Goal: Task Accomplishment & Management: Complete application form

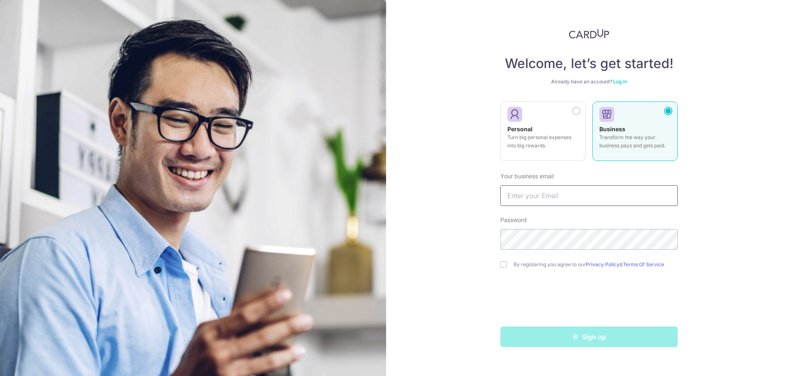
click at [578, 198] on input "text" at bounding box center [589, 195] width 177 height 21
click at [502, 266] on input "checkbox" at bounding box center [504, 264] width 7 height 7
checkbox input "true"
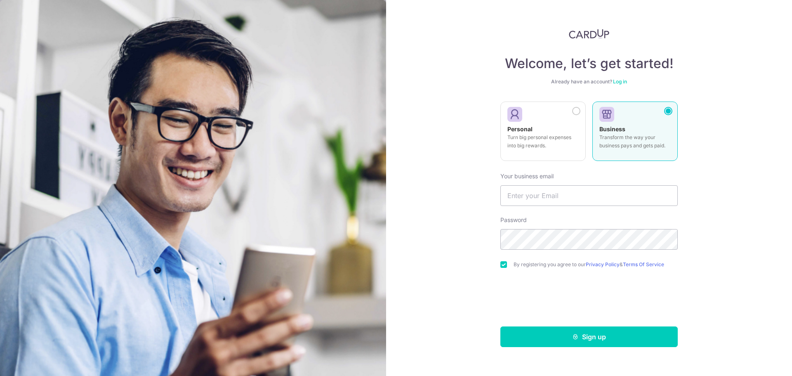
click at [537, 207] on form "Your business email Password By registering you agree to our Privacy Policy & T…" at bounding box center [589, 256] width 177 height 181
click at [541, 198] on input "text" at bounding box center [589, 195] width 177 height 21
click at [542, 203] on input "text" at bounding box center [589, 195] width 177 height 21
click at [542, 191] on input "text" at bounding box center [589, 195] width 177 height 21
click at [536, 191] on input "text" at bounding box center [589, 195] width 177 height 21
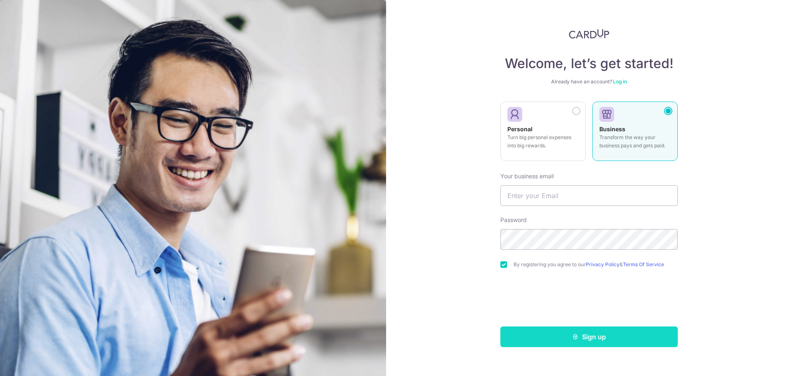
click at [596, 335] on button "Sign up" at bounding box center [589, 336] width 177 height 21
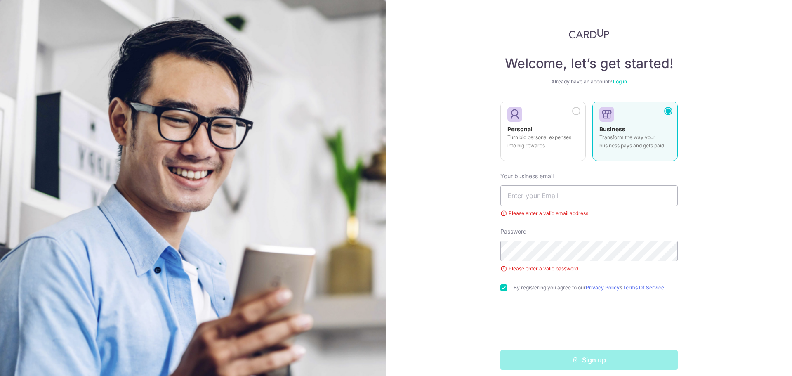
scroll to position [7, 0]
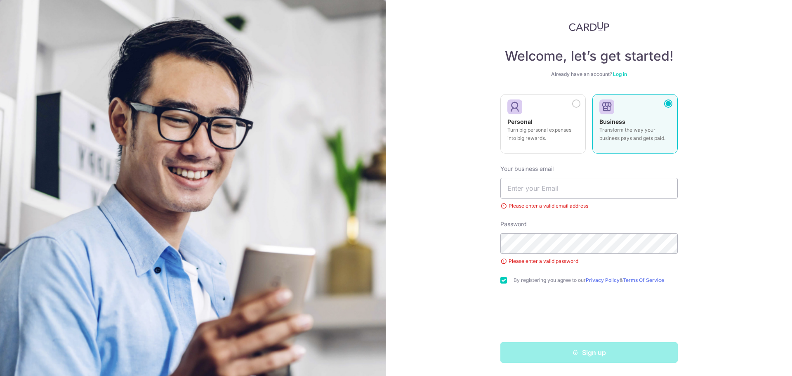
click at [538, 206] on div "Please enter a valid email address" at bounding box center [589, 206] width 177 height 8
click at [542, 198] on input "text" at bounding box center [589, 188] width 177 height 21
click at [543, 195] on input "text" at bounding box center [589, 188] width 177 height 21
click at [546, 191] on input "text" at bounding box center [589, 188] width 177 height 21
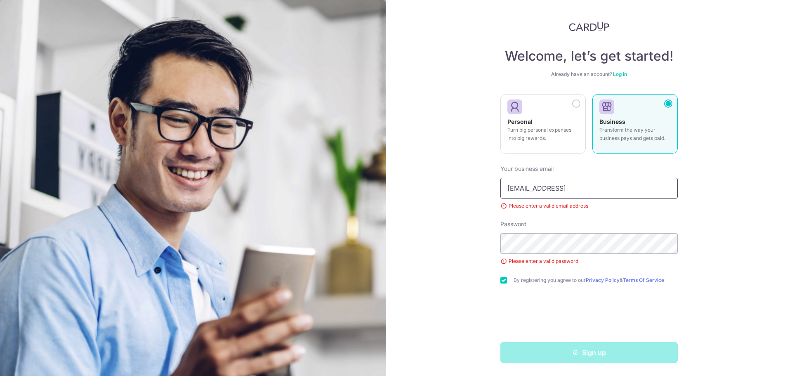
click at [586, 186] on input "gordonteo2000@gmail.copm" at bounding box center [589, 188] width 177 height 21
click at [591, 189] on input "gordonteo2000@gmail.copm" at bounding box center [589, 188] width 177 height 21
type input "[EMAIL_ADDRESS][DOMAIN_NAME]"
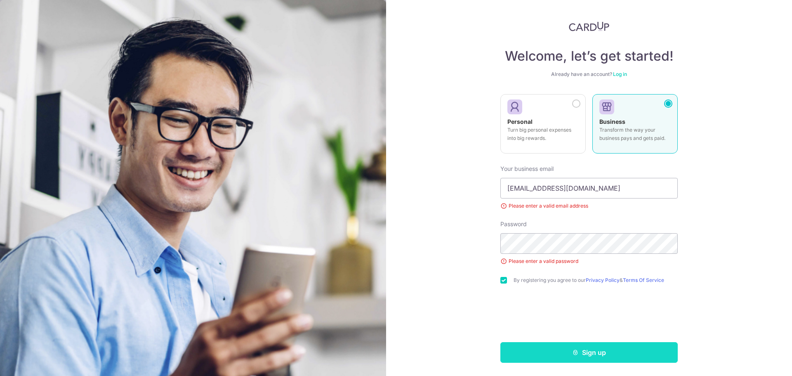
click at [558, 346] on button "Sign up" at bounding box center [589, 352] width 177 height 21
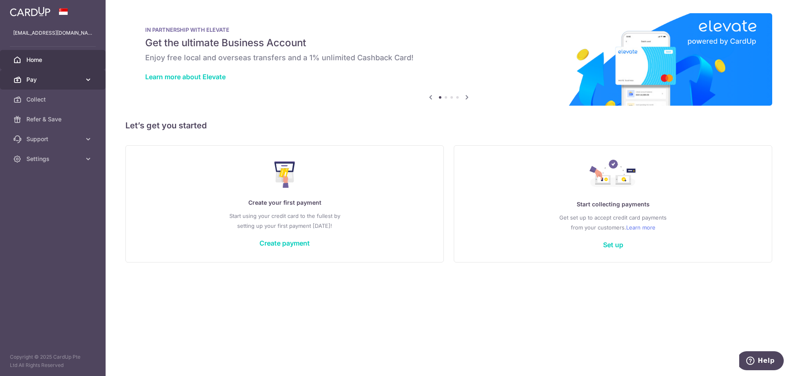
click at [80, 76] on span "Pay" at bounding box center [53, 80] width 54 height 8
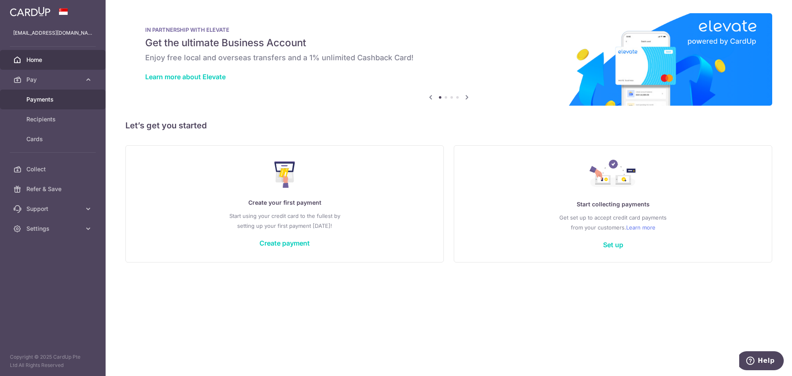
click at [55, 100] on span "Payments" at bounding box center [53, 99] width 54 height 8
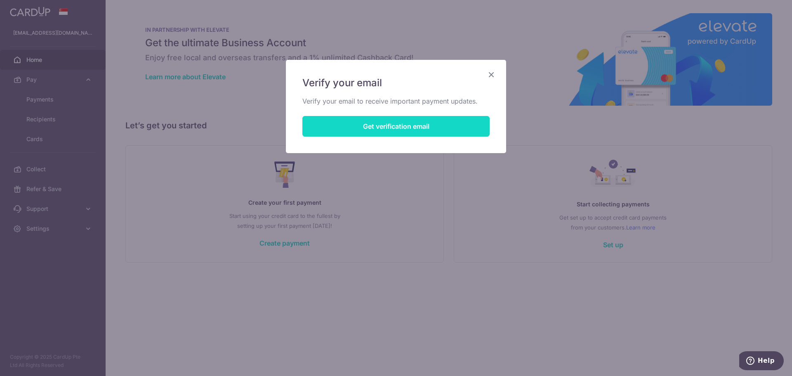
click at [426, 122] on button "Get verification email" at bounding box center [395, 126] width 187 height 21
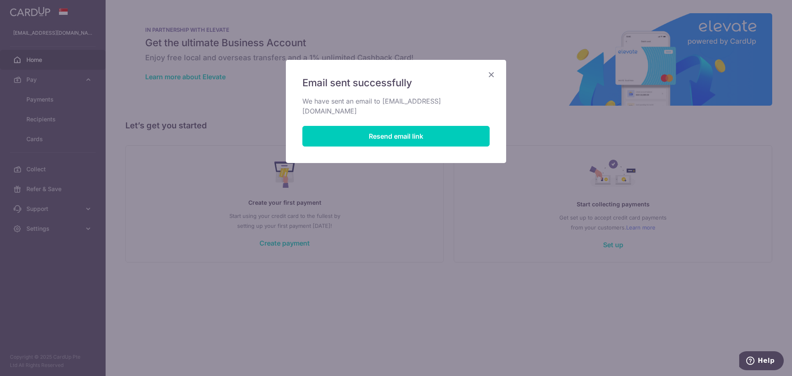
click at [484, 76] on div "Email sent successfully We have sent an email to gordonteo2000@gmail.com Resend…" at bounding box center [396, 111] width 220 height 103
click at [491, 75] on icon "Close" at bounding box center [492, 74] width 10 height 10
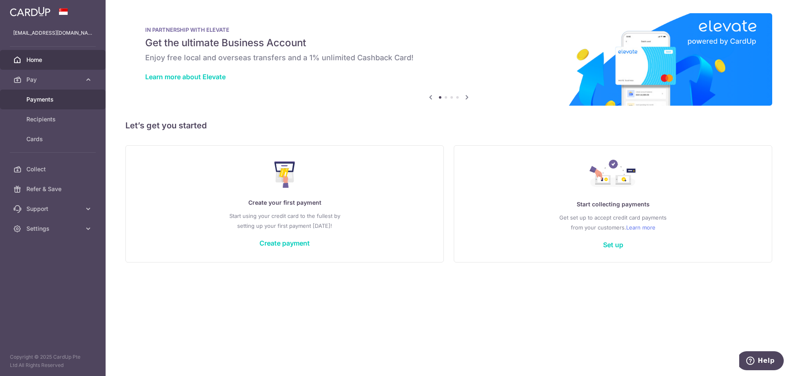
click at [50, 97] on span "Payments" at bounding box center [53, 99] width 54 height 8
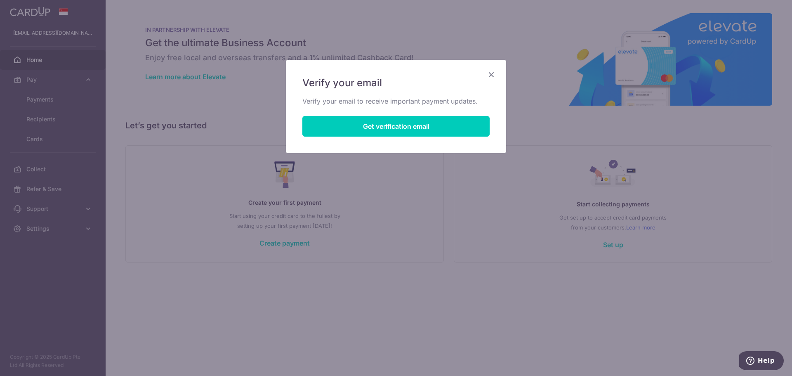
click at [499, 70] on div "Verify your email Verify your email to receive important payment updates. Get v…" at bounding box center [396, 106] width 220 height 93
click at [494, 73] on icon "Close" at bounding box center [492, 74] width 10 height 10
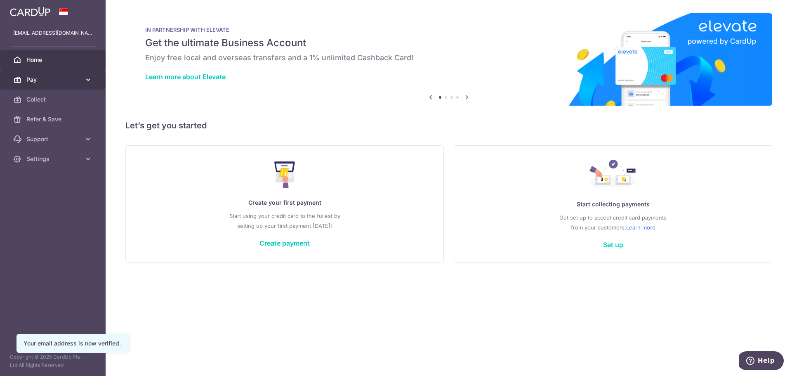
click at [42, 79] on span "Pay" at bounding box center [53, 80] width 54 height 8
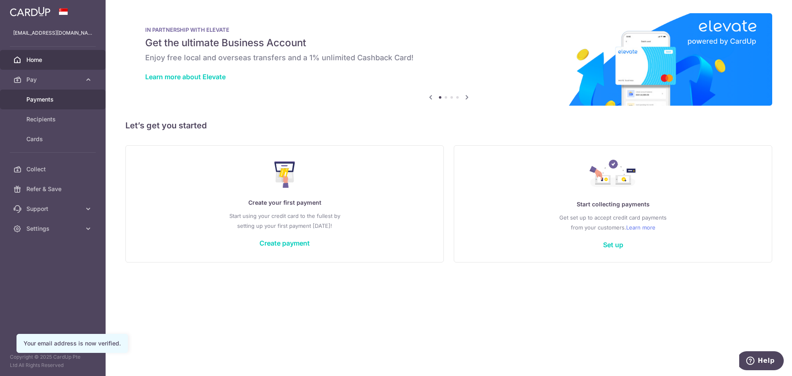
click at [62, 103] on span "Payments" at bounding box center [53, 99] width 54 height 8
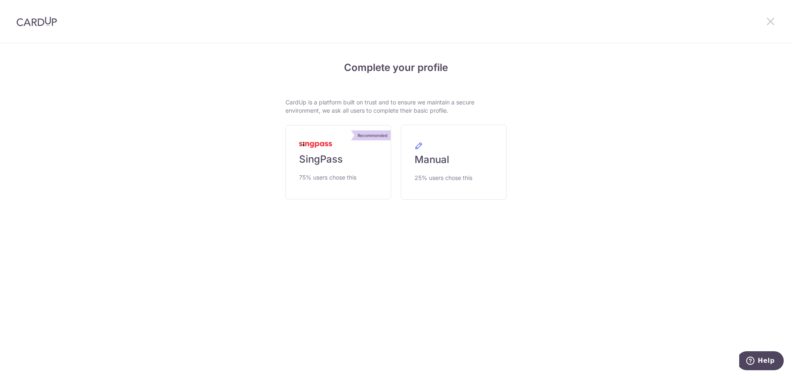
click at [774, 21] on icon at bounding box center [771, 21] width 10 height 10
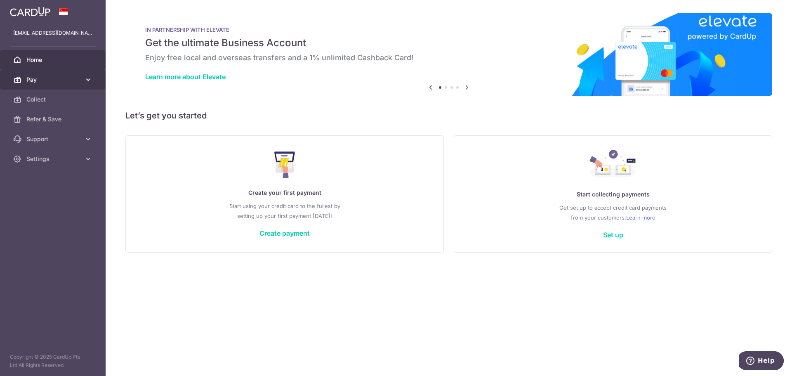
click at [59, 77] on span "Pay" at bounding box center [53, 80] width 54 height 8
click at [80, 82] on span "Pay" at bounding box center [53, 80] width 54 height 8
click at [299, 233] on link "Create payment" at bounding box center [285, 233] width 50 height 8
click at [78, 76] on span "Pay" at bounding box center [53, 80] width 54 height 8
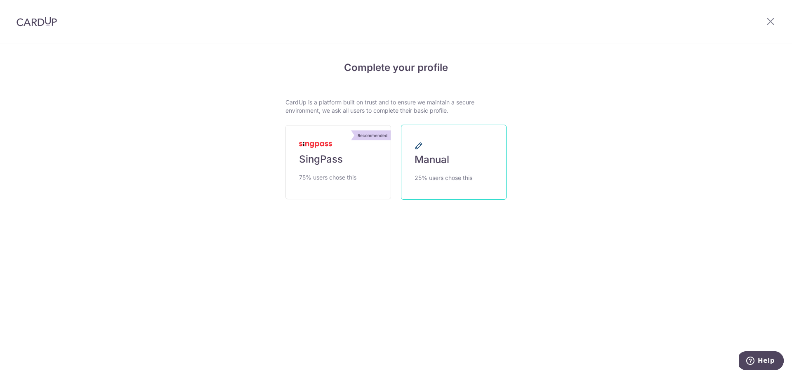
click at [466, 162] on link "Manual 25% users chose this" at bounding box center [454, 162] width 106 height 75
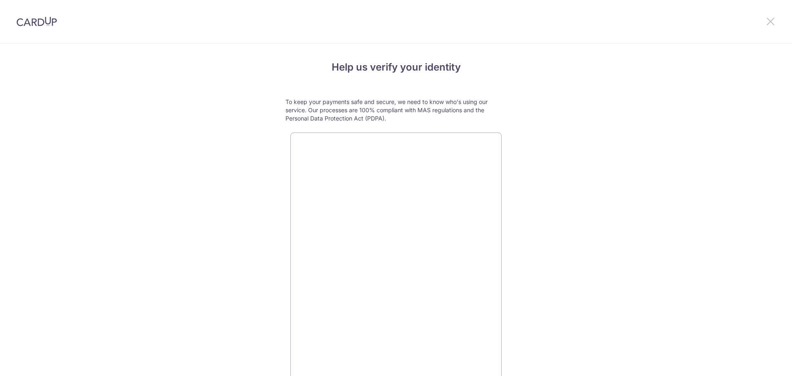
click at [770, 22] on icon at bounding box center [771, 21] width 10 height 10
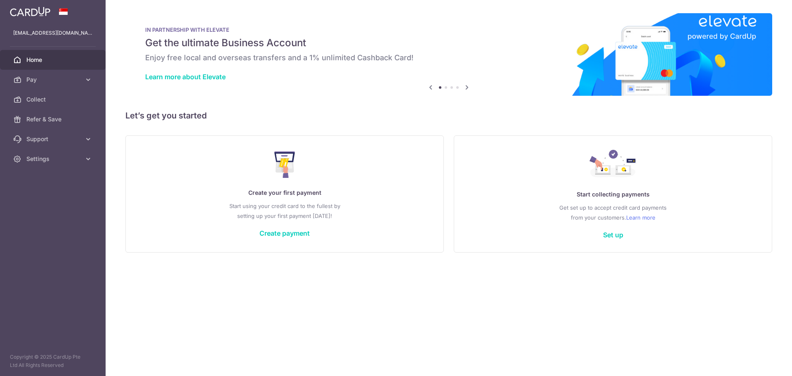
click at [776, 19] on div "× Pause Schedule Pause all future payments in this series Pause just this one p…" at bounding box center [449, 188] width 687 height 376
click at [92, 82] on link "Pay" at bounding box center [53, 80] width 106 height 20
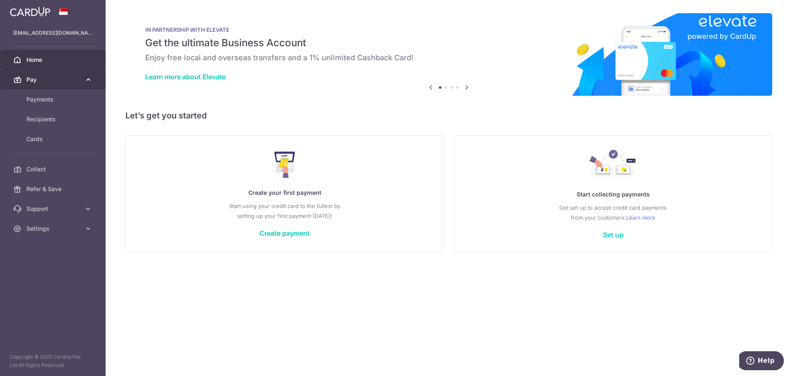
click at [92, 82] on link "Pay" at bounding box center [53, 80] width 106 height 20
